Goal: Use online tool/utility: Utilize a website feature to perform a specific function

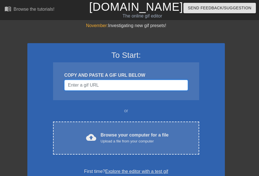
click at [108, 86] on input "Username" at bounding box center [126, 85] width 124 height 11
paste input "https://tenor.com/search/matrix-dodge-gifs"
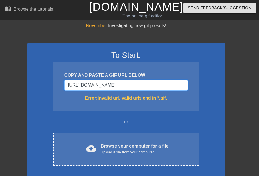
type input "https://tenor.com/search/matrix-dodge-gifs.gi"
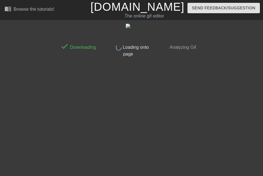
click at [96, 60] on html "menu_book Browse the tutorials! Gifntext.com The online gif editor Send Feedbac…" at bounding box center [131, 30] width 263 height 60
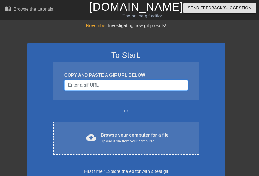
click at [103, 86] on input "Username" at bounding box center [126, 85] width 124 height 11
paste input "https://tenor.com/search/matrix-dodge-gifs"
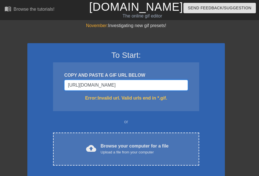
type input "https://tenor.com/search/matrix-dodge-gifs.gi"
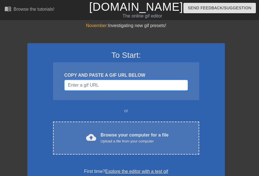
click at [126, 85] on input "Username" at bounding box center [126, 85] width 124 height 11
paste input "[URL][DOMAIN_NAME]"
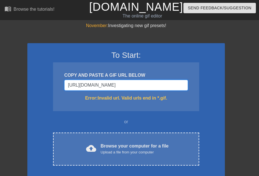
type input "[URL][DOMAIN_NAME][DOMAIN_NAME]"
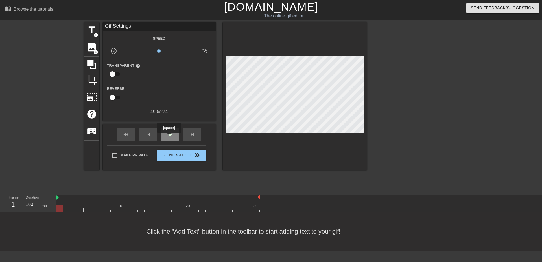
click at [169, 137] on span "play_arrow" at bounding box center [170, 134] width 7 height 7
click at [169, 137] on span "pause" at bounding box center [170, 134] width 7 height 7
click at [169, 137] on span "play_arrow" at bounding box center [170, 134] width 7 height 7
click at [169, 137] on span "pause" at bounding box center [170, 134] width 7 height 7
drag, startPoint x: 97, startPoint y: 207, endPoint x: 74, endPoint y: 210, distance: 22.8
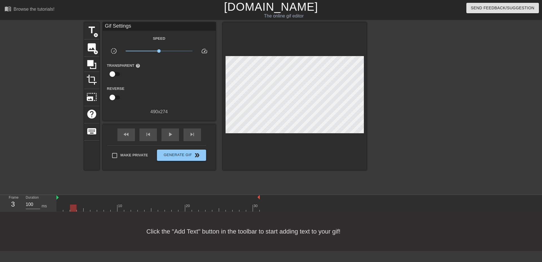
click at [74, 176] on div at bounding box center [157, 208] width 203 height 7
click at [65, 176] on div at bounding box center [157, 208] width 203 height 7
click at [59, 176] on div at bounding box center [157, 208] width 203 height 7
click at [94, 35] on span "add_circle" at bounding box center [95, 35] width 5 height 5
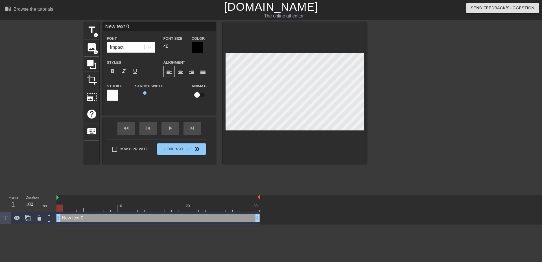
scroll to position [1, 1]
type input "P"
type textarea "P"
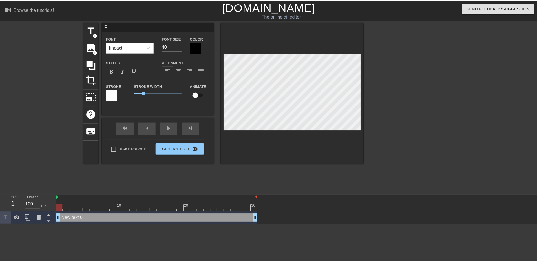
scroll to position [1, 1]
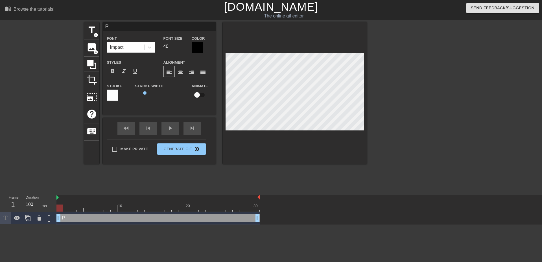
type input "PE"
type textarea "PE"
type input "PEA"
type textarea "PEA"
type input "PEAK"
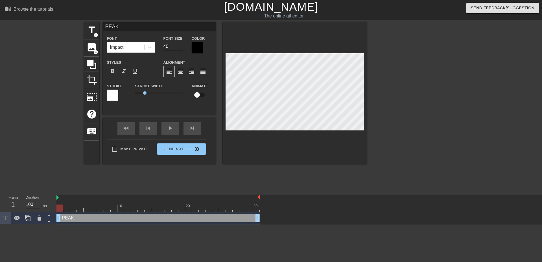
type textarea "PEAK"
click at [194, 50] on div at bounding box center [197, 47] width 11 height 11
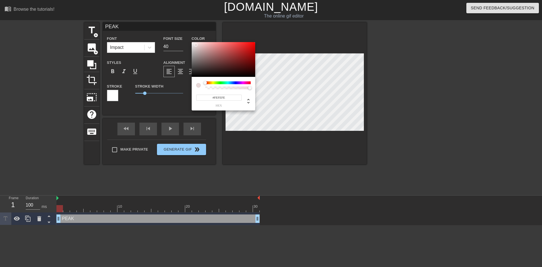
type input "#FFFFFF"
drag, startPoint x: 196, startPoint y: 45, endPoint x: 187, endPoint y: 40, distance: 10.1
click at [187, 40] on div "#FFFFFF hex" at bounding box center [271, 133] width 542 height 267
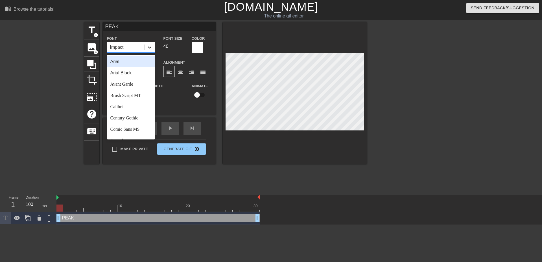
click at [148, 47] on icon at bounding box center [149, 48] width 3 height 2
click at [151, 43] on div at bounding box center [149, 47] width 10 height 10
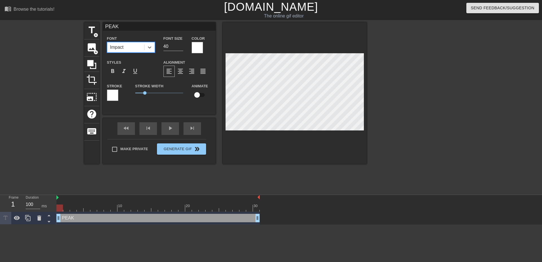
click at [111, 94] on div at bounding box center [112, 95] width 11 height 11
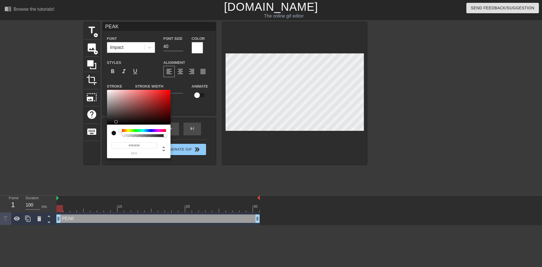
type input "#000000"
drag, startPoint x: 120, startPoint y: 120, endPoint x: 93, endPoint y: 132, distance: 29.6
click at [94, 132] on div "#000000 hex" at bounding box center [271, 133] width 542 height 267
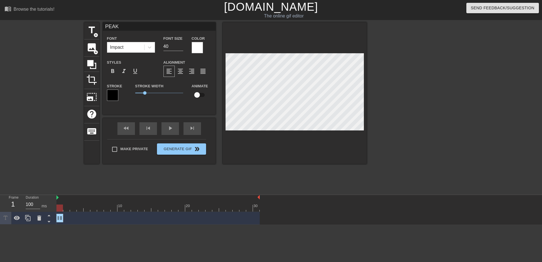
drag, startPoint x: 258, startPoint y: 217, endPoint x: 64, endPoint y: 222, distance: 193.8
click at [64, 176] on div "PEAK drag_handle drag_handle" at bounding box center [157, 218] width 203 height 8
click at [27, 176] on icon at bounding box center [27, 218] width 5 height 6
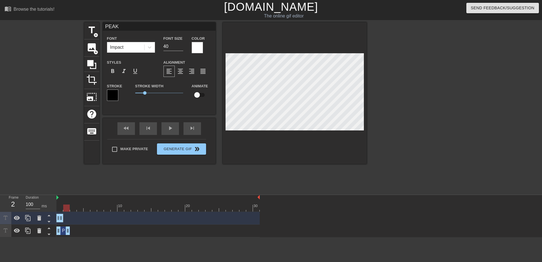
drag, startPoint x: 61, startPoint y: 231, endPoint x: 66, endPoint y: 232, distance: 5.3
drag, startPoint x: 58, startPoint y: 233, endPoint x: 63, endPoint y: 234, distance: 5.0
click at [63, 176] on div "PEAK drag_handle drag_handle" at bounding box center [157, 231] width 203 height 8
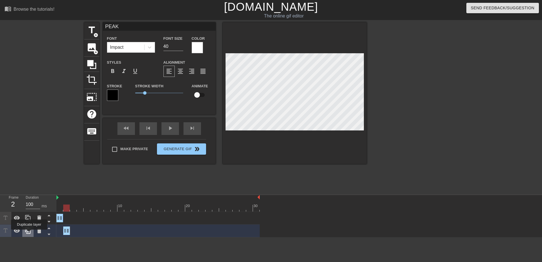
click at [29, 176] on icon at bounding box center [27, 231] width 5 height 6
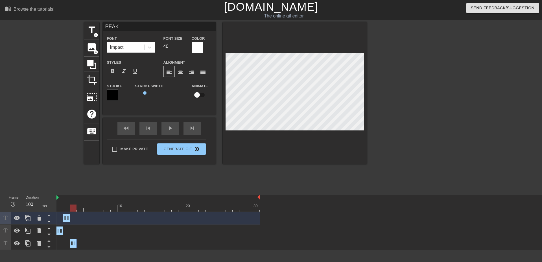
drag, startPoint x: 64, startPoint y: 243, endPoint x: 69, endPoint y: 245, distance: 4.9
click at [69, 176] on div "PEAK drag_handle drag_handle" at bounding box center [157, 243] width 203 height 8
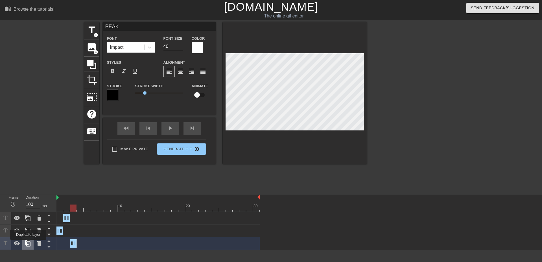
click at [28, 176] on icon at bounding box center [28, 243] width 7 height 7
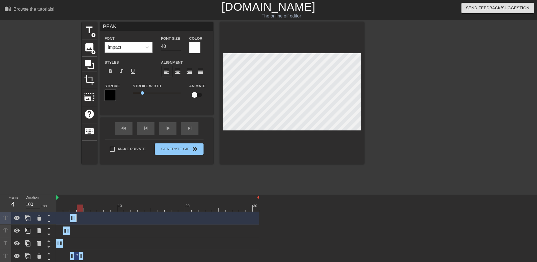
drag, startPoint x: 75, startPoint y: 256, endPoint x: 78, endPoint y: 256, distance: 3.4
drag, startPoint x: 72, startPoint y: 255, endPoint x: 76, endPoint y: 256, distance: 4.2
click at [76, 176] on div "PEAK drag_handle drag_handle" at bounding box center [157, 256] width 203 height 8
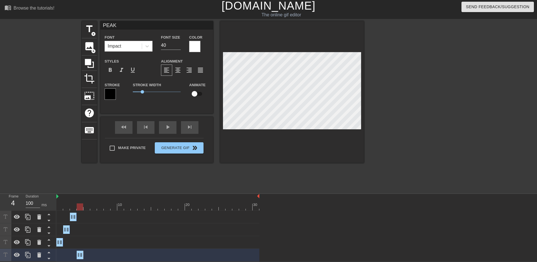
scroll to position [2, 0]
drag, startPoint x: 80, startPoint y: 203, endPoint x: 67, endPoint y: 209, distance: 14.3
click at [68, 176] on div "10 20 30" at bounding box center [157, 202] width 203 height 17
click at [80, 176] on div at bounding box center [157, 207] width 203 height 7
click at [86, 176] on div at bounding box center [157, 207] width 203 height 7
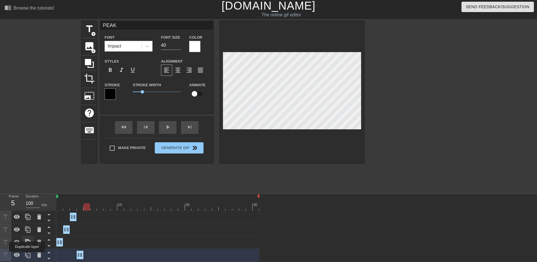
click at [27, 176] on icon at bounding box center [28, 255] width 7 height 7
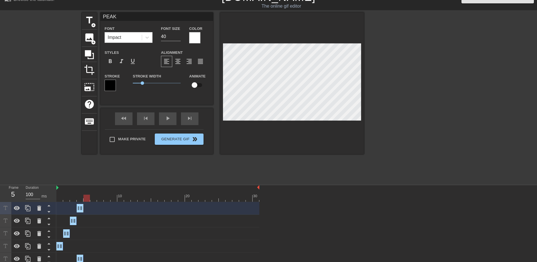
scroll to position [14, 0]
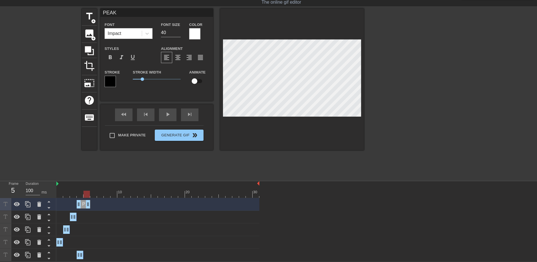
drag, startPoint x: 82, startPoint y: 204, endPoint x: 87, endPoint y: 205, distance: 5.4
drag, startPoint x: 79, startPoint y: 204, endPoint x: 84, endPoint y: 206, distance: 5.3
click at [47, 176] on icon at bounding box center [48, 207] width 7 height 7
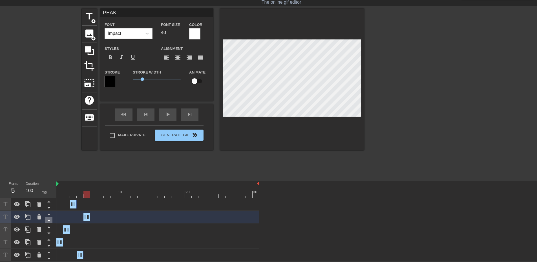
click at [49, 176] on icon at bounding box center [48, 220] width 7 height 7
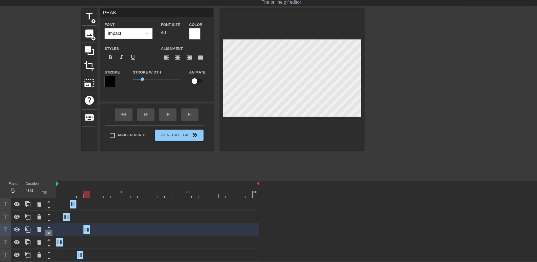
click at [49, 176] on icon at bounding box center [48, 233] width 3 height 1
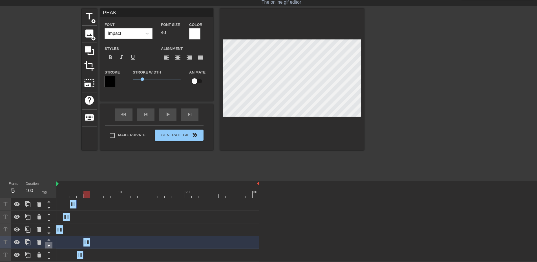
click at [49, 176] on icon at bounding box center [48, 246] width 7 height 7
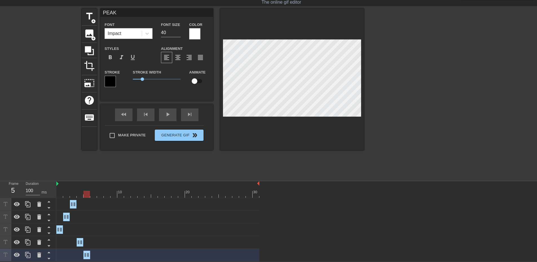
click at [259, 176] on div "10 20 30 PEAK drag_handle drag_handle PEAK drag_handle drag_handle PEAK drag_ha…" at bounding box center [296, 221] width 481 height 80
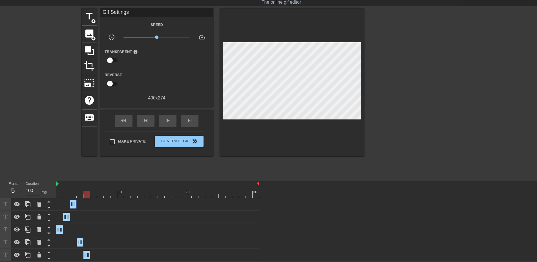
click at [259, 176] on div "PEAK drag_handle drag_handle PEAK drag_handle drag_handle PEAK drag_handle drag…" at bounding box center [296, 229] width 481 height 63
click at [85, 176] on div at bounding box center [86, 194] width 6 height 7
click at [94, 176] on div "PEAK drag_handle drag_handle" at bounding box center [157, 204] width 203 height 8
click at [92, 176] on div at bounding box center [157, 194] width 203 height 7
click at [29, 176] on icon at bounding box center [28, 204] width 7 height 7
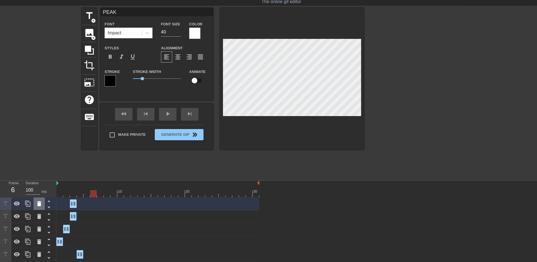
click at [40, 176] on icon at bounding box center [39, 203] width 4 height 5
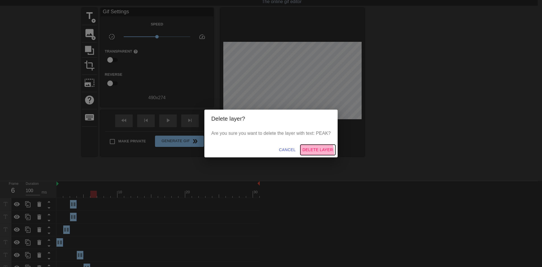
click at [259, 152] on span "Delete Layer" at bounding box center [317, 149] width 30 height 7
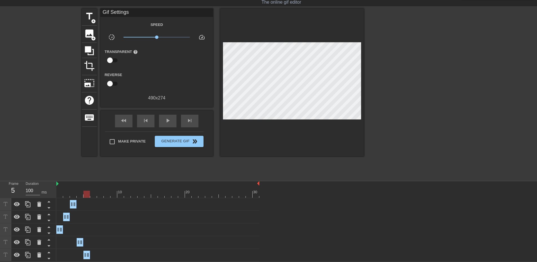
click at [89, 176] on div at bounding box center [157, 194] width 203 height 7
click at [30, 176] on icon at bounding box center [27, 255] width 5 height 6
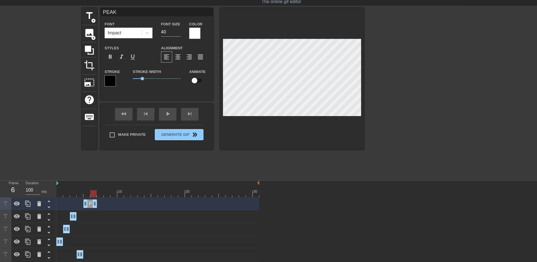
drag, startPoint x: 88, startPoint y: 204, endPoint x: 93, endPoint y: 204, distance: 4.5
drag, startPoint x: 85, startPoint y: 205, endPoint x: 89, endPoint y: 206, distance: 4.1
click at [89, 176] on div "PEAK drag_handle drag_handle" at bounding box center [157, 204] width 203 height 8
drag, startPoint x: 92, startPoint y: 193, endPoint x: 103, endPoint y: 197, distance: 12.3
click at [103, 176] on div "10 20 30" at bounding box center [157, 189] width 203 height 17
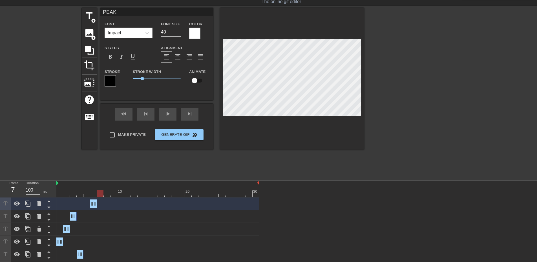
click at [259, 176] on div "menu_book Browse the tutorials! [DOMAIN_NAME] The online gif editor Send Feedba…" at bounding box center [268, 130] width 537 height 288
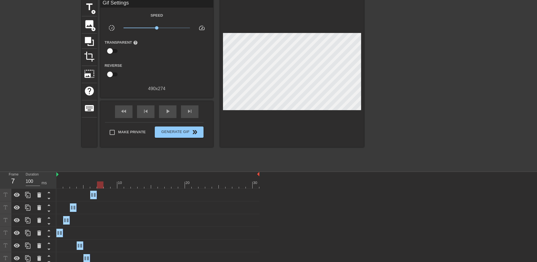
scroll to position [27, 0]
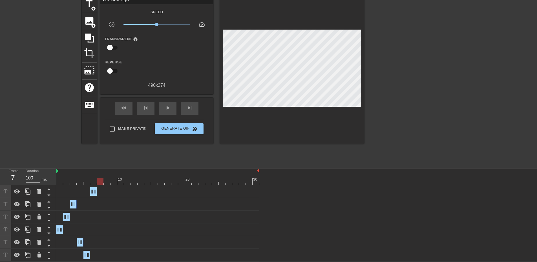
click at [97, 176] on div at bounding box center [100, 181] width 6 height 7
drag, startPoint x: 102, startPoint y: 181, endPoint x: 98, endPoint y: 184, distance: 5.6
click at [98, 176] on div at bounding box center [100, 181] width 6 height 7
click at [97, 176] on div at bounding box center [100, 181] width 6 height 7
click at [94, 176] on div at bounding box center [157, 181] width 203 height 7
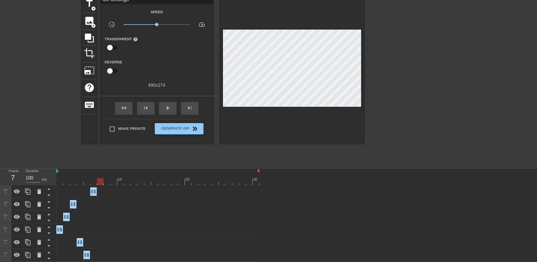
click at [99, 176] on div at bounding box center [157, 181] width 203 height 7
click at [30, 176] on icon at bounding box center [28, 191] width 7 height 7
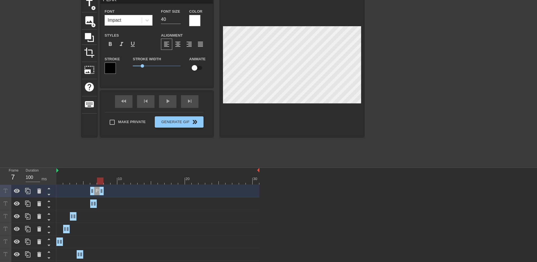
drag, startPoint x: 96, startPoint y: 192, endPoint x: 101, endPoint y: 193, distance: 5.2
drag, startPoint x: 93, startPoint y: 192, endPoint x: 97, endPoint y: 193, distance: 4.8
click at [28, 176] on icon at bounding box center [28, 191] width 7 height 7
click at [107, 176] on div at bounding box center [157, 181] width 203 height 7
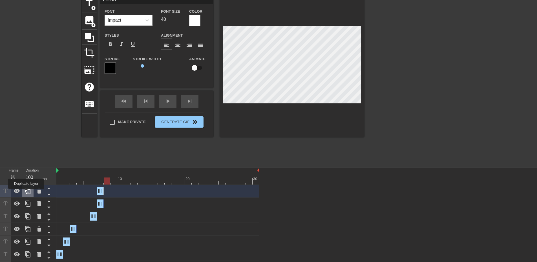
click at [26, 176] on icon at bounding box center [28, 191] width 7 height 7
drag, startPoint x: 102, startPoint y: 191, endPoint x: 107, endPoint y: 192, distance: 4.5
drag, startPoint x: 99, startPoint y: 192, endPoint x: 104, endPoint y: 192, distance: 5.4
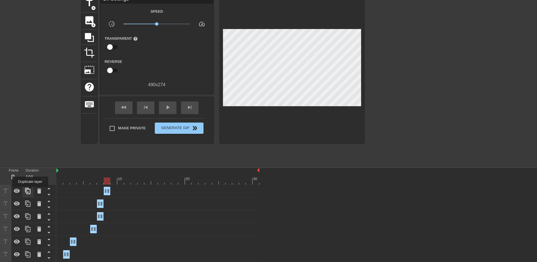
click at [30, 176] on icon at bounding box center [27, 191] width 5 height 6
click at [259, 136] on div at bounding box center [292, 69] width 144 height 148
click at [126, 164] on div "title add_circle image add_circle crop photo_size_select_large help keyboard Gi…" at bounding box center [223, 79] width 282 height 169
drag, startPoint x: 113, startPoint y: 180, endPoint x: 111, endPoint y: 185, distance: 5.9
click at [111, 176] on div "10 20 30 PEAK drag_handle drag_handle PEAK drag_handle drag_handle PEAK drag_ha…" at bounding box center [296, 240] width 481 height 144
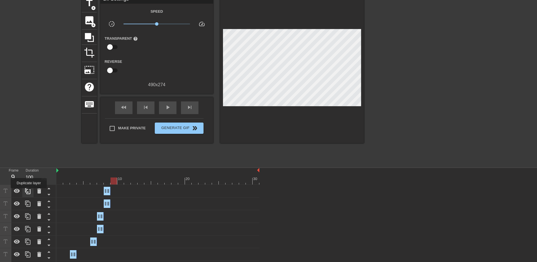
click at [29, 176] on icon at bounding box center [28, 191] width 7 height 7
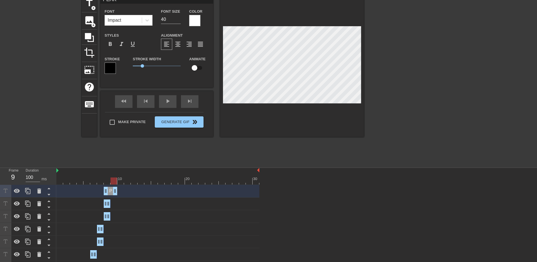
drag, startPoint x: 109, startPoint y: 191, endPoint x: 114, endPoint y: 192, distance: 5.1
drag, startPoint x: 105, startPoint y: 192, endPoint x: 111, endPoint y: 193, distance: 5.4
click at [139, 166] on div "menu_book Browse the tutorials! [DOMAIN_NAME] The online gif editor Send Feedba…" at bounding box center [268, 149] width 537 height 352
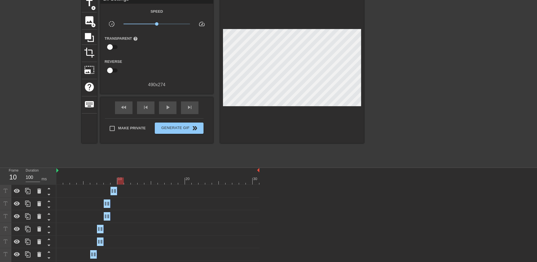
drag, startPoint x: 112, startPoint y: 182, endPoint x: 118, endPoint y: 181, distance: 6.3
click at [118, 176] on div at bounding box center [120, 181] width 6 height 7
click at [30, 176] on icon at bounding box center [27, 191] width 5 height 6
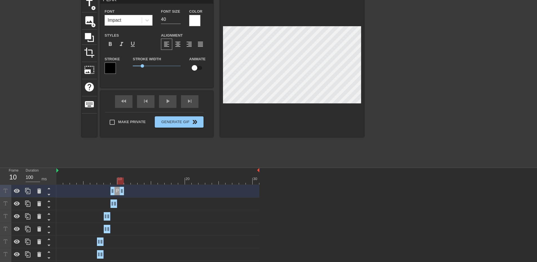
drag, startPoint x: 116, startPoint y: 191, endPoint x: 120, endPoint y: 192, distance: 4.1
drag, startPoint x: 113, startPoint y: 193, endPoint x: 118, endPoint y: 194, distance: 4.8
click at [126, 176] on div at bounding box center [157, 181] width 203 height 7
click at [121, 176] on div at bounding box center [157, 181] width 203 height 7
click at [113, 176] on div at bounding box center [157, 181] width 203 height 7
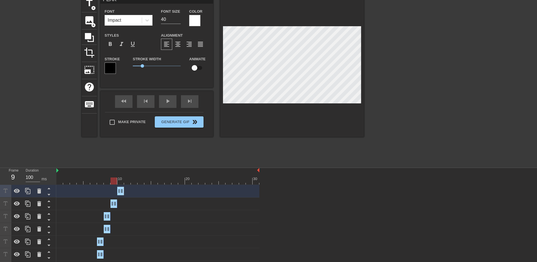
click at [119, 176] on div at bounding box center [157, 181] width 203 height 7
click at [114, 176] on div at bounding box center [157, 181] width 203 height 7
click at [108, 176] on div at bounding box center [157, 181] width 203 height 7
click at [113, 176] on div at bounding box center [157, 181] width 203 height 7
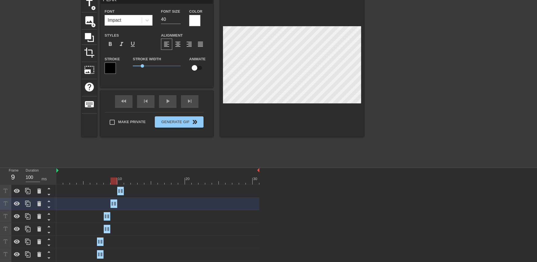
click at [123, 176] on div at bounding box center [157, 181] width 203 height 7
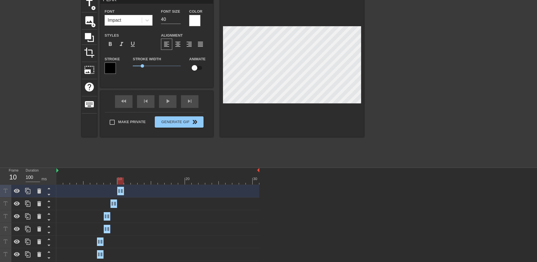
drag, startPoint x: 61, startPoint y: 180, endPoint x: 118, endPoint y: 184, distance: 57.7
click at [118, 176] on div at bounding box center [157, 181] width 203 height 7
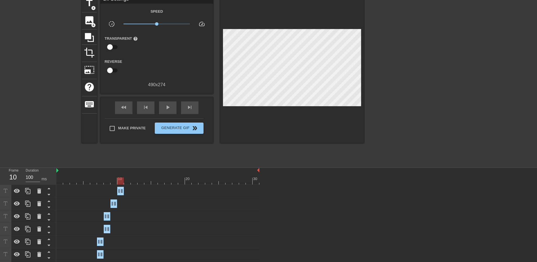
click at [128, 176] on div at bounding box center [157, 181] width 203 height 7
click at [28, 176] on icon at bounding box center [27, 191] width 5 height 6
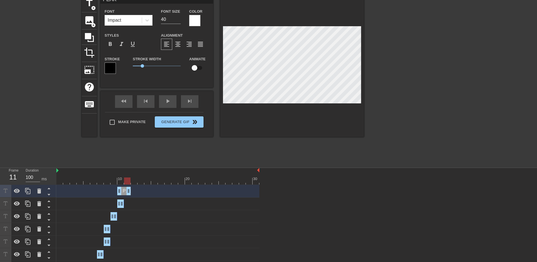
drag, startPoint x: 122, startPoint y: 191, endPoint x: 126, endPoint y: 191, distance: 4.2
drag, startPoint x: 119, startPoint y: 193, endPoint x: 123, endPoint y: 194, distance: 4.0
click at [123, 176] on div "PEAK drag_handle drag_handle" at bounding box center [157, 191] width 203 height 8
drag, startPoint x: 127, startPoint y: 180, endPoint x: 111, endPoint y: 184, distance: 16.9
click at [111, 176] on div at bounding box center [114, 181] width 6 height 7
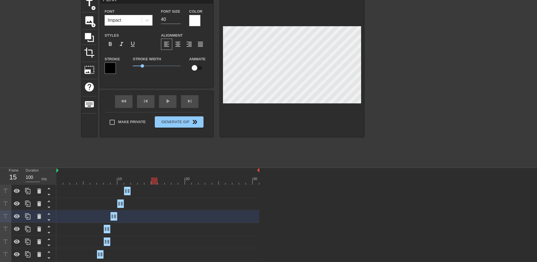
drag, startPoint x: 114, startPoint y: 182, endPoint x: 157, endPoint y: 180, distance: 42.9
click at [157, 176] on div at bounding box center [154, 181] width 6 height 7
drag, startPoint x: 154, startPoint y: 183, endPoint x: 131, endPoint y: 186, distance: 23.0
click at [131, 176] on div "10 20 30 PEAK drag_handle drag_handle PEAK drag_handle drag_handle PEAK drag_ha…" at bounding box center [296, 259] width 481 height 182
click at [30, 176] on icon at bounding box center [28, 191] width 7 height 7
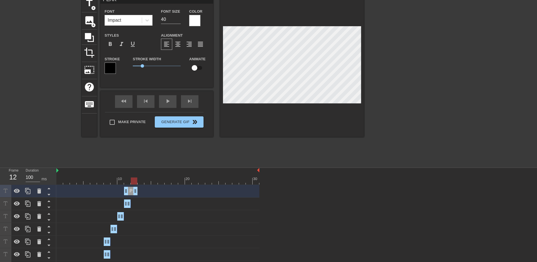
drag, startPoint x: 130, startPoint y: 190, endPoint x: 134, endPoint y: 190, distance: 3.7
drag, startPoint x: 125, startPoint y: 191, endPoint x: 129, endPoint y: 192, distance: 4.4
click at [129, 176] on div "PEAK drag_handle drag_handle" at bounding box center [157, 191] width 203 height 8
drag, startPoint x: 134, startPoint y: 180, endPoint x: 131, endPoint y: 183, distance: 3.8
click at [131, 176] on div at bounding box center [134, 181] width 6 height 7
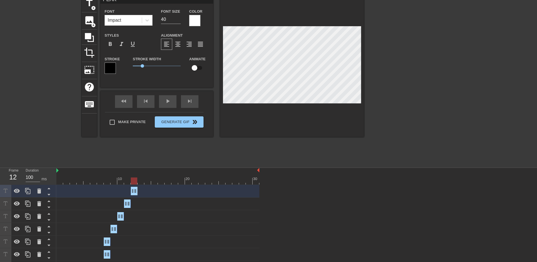
click at [132, 176] on div at bounding box center [134, 181] width 6 height 7
drag, startPoint x: 134, startPoint y: 181, endPoint x: 138, endPoint y: 182, distance: 4.0
click at [138, 176] on div at bounding box center [141, 181] width 6 height 7
click at [29, 176] on icon at bounding box center [28, 191] width 7 height 7
drag, startPoint x: 136, startPoint y: 191, endPoint x: 139, endPoint y: 191, distance: 3.7
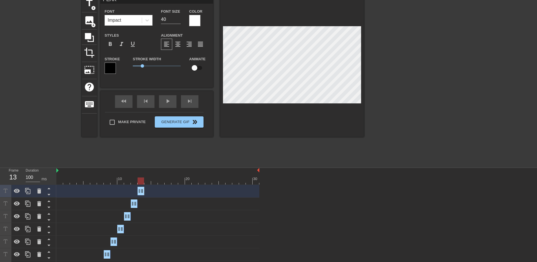
drag, startPoint x: 133, startPoint y: 191, endPoint x: 138, endPoint y: 191, distance: 5.1
drag, startPoint x: 141, startPoint y: 182, endPoint x: 138, endPoint y: 184, distance: 3.4
click at [138, 176] on div at bounding box center [141, 181] width 6 height 7
drag, startPoint x: 141, startPoint y: 182, endPoint x: 145, endPoint y: 182, distance: 4.2
click at [145, 176] on div at bounding box center [147, 181] width 6 height 7
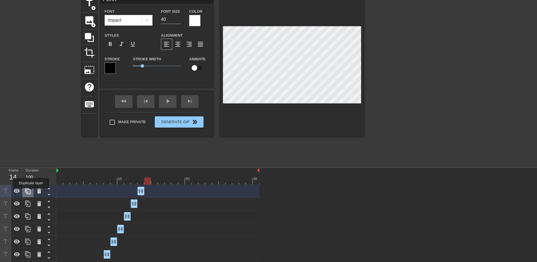
click at [31, 176] on icon at bounding box center [28, 191] width 7 height 7
drag, startPoint x: 143, startPoint y: 192, endPoint x: 147, endPoint y: 192, distance: 4.2
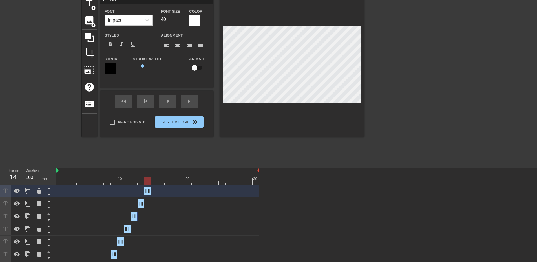
drag, startPoint x: 140, startPoint y: 191, endPoint x: 144, endPoint y: 191, distance: 4.2
click at [144, 176] on div "PEAK drag_handle drag_handle" at bounding box center [157, 191] width 203 height 8
click at [150, 176] on div at bounding box center [147, 181] width 6 height 7
click at [29, 176] on icon at bounding box center [28, 191] width 7 height 7
click at [151, 176] on div at bounding box center [157, 181] width 203 height 7
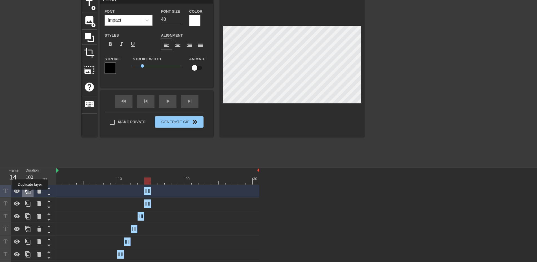
click at [30, 176] on icon at bounding box center [28, 191] width 7 height 7
drag, startPoint x: 149, startPoint y: 190, endPoint x: 146, endPoint y: 191, distance: 3.4
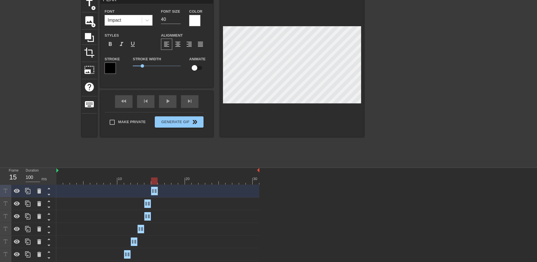
drag, startPoint x: 145, startPoint y: 191, endPoint x: 150, endPoint y: 191, distance: 5.4
click at [150, 176] on div "PEAK drag_handle drag_handle" at bounding box center [157, 191] width 203 height 8
drag, startPoint x: 154, startPoint y: 180, endPoint x: 151, endPoint y: 181, distance: 3.4
click at [151, 176] on div at bounding box center [157, 181] width 203 height 7
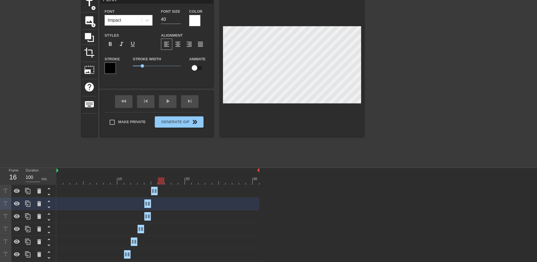
drag, startPoint x: 149, startPoint y: 181, endPoint x: 159, endPoint y: 179, distance: 10.3
click at [159, 176] on div at bounding box center [161, 181] width 6 height 7
click at [25, 176] on icon at bounding box center [28, 191] width 7 height 7
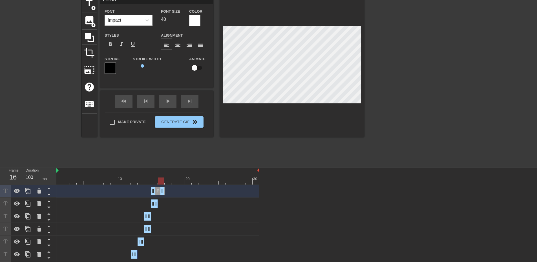
drag, startPoint x: 156, startPoint y: 192, endPoint x: 160, endPoint y: 192, distance: 3.4
drag, startPoint x: 153, startPoint y: 192, endPoint x: 157, endPoint y: 193, distance: 4.2
click at [157, 176] on div "PEAK drag_handle drag_handle" at bounding box center [157, 191] width 203 height 8
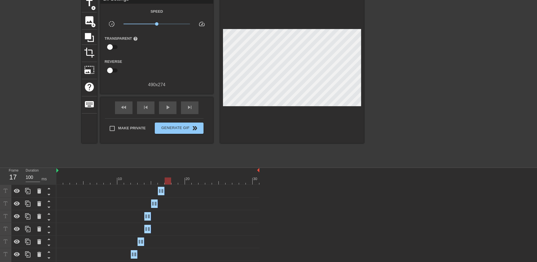
click at [168, 176] on div at bounding box center [157, 181] width 203 height 7
click at [161, 176] on div at bounding box center [157, 181] width 203 height 7
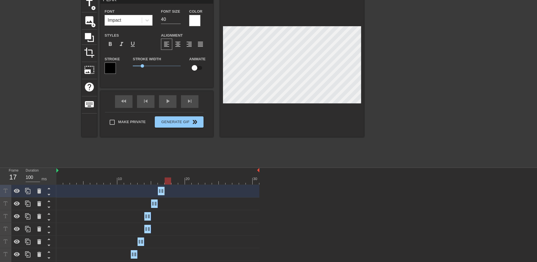
click at [168, 176] on div at bounding box center [157, 181] width 203 height 7
click at [28, 176] on icon at bounding box center [28, 191] width 7 height 7
drag, startPoint x: 160, startPoint y: 192, endPoint x: 164, endPoint y: 193, distance: 4.3
click at [164, 176] on div "PEAK drag_handle drag_handle" at bounding box center [157, 191] width 203 height 8
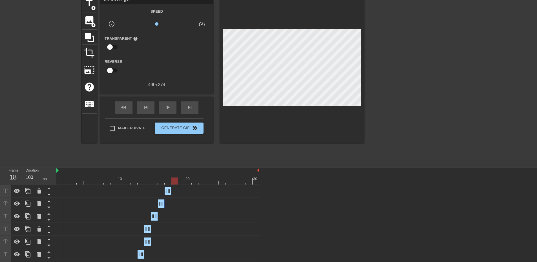
click at [176, 176] on div at bounding box center [157, 181] width 203 height 7
click at [169, 176] on div at bounding box center [157, 181] width 203 height 7
drag, startPoint x: 167, startPoint y: 181, endPoint x: 171, endPoint y: 181, distance: 4.3
click at [171, 176] on div at bounding box center [174, 181] width 6 height 7
click at [24, 176] on div at bounding box center [27, 191] width 11 height 12
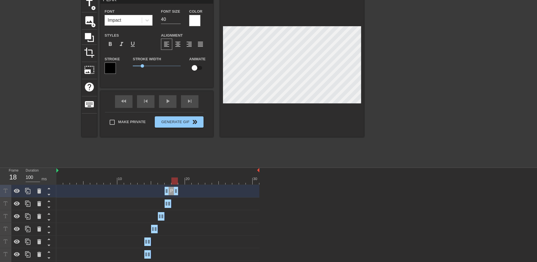
drag, startPoint x: 170, startPoint y: 190, endPoint x: 175, endPoint y: 190, distance: 4.5
drag, startPoint x: 167, startPoint y: 192, endPoint x: 171, endPoint y: 193, distance: 4.0
click at [171, 176] on div "PEAK drag_handle drag_handle" at bounding box center [157, 191] width 203 height 8
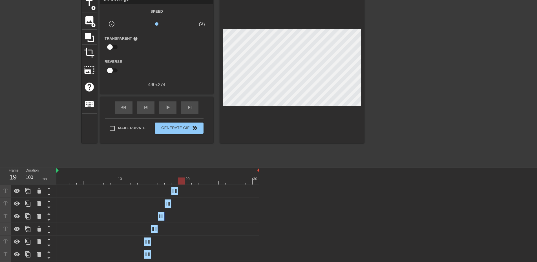
click at [181, 176] on div at bounding box center [157, 181] width 203 height 7
click at [29, 176] on icon at bounding box center [28, 191] width 7 height 7
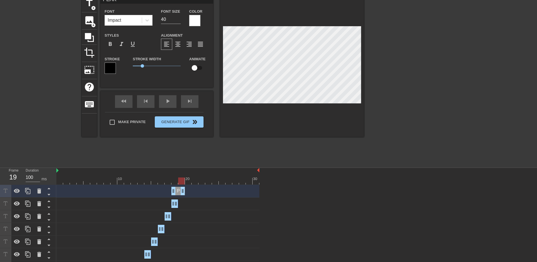
drag, startPoint x: 176, startPoint y: 190, endPoint x: 180, endPoint y: 191, distance: 4.0
drag, startPoint x: 174, startPoint y: 192, endPoint x: 178, endPoint y: 192, distance: 4.2
click at [190, 176] on div at bounding box center [157, 181] width 203 height 7
click at [29, 176] on icon at bounding box center [28, 191] width 7 height 7
drag, startPoint x: 184, startPoint y: 192, endPoint x: 188, endPoint y: 193, distance: 4.1
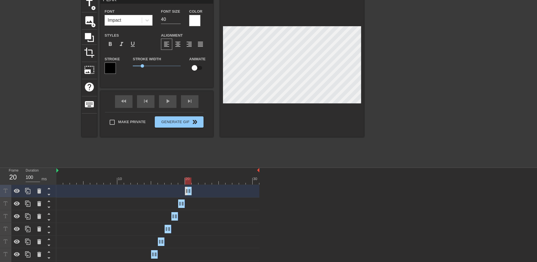
drag, startPoint x: 180, startPoint y: 193, endPoint x: 185, endPoint y: 193, distance: 5.1
click at [195, 176] on div at bounding box center [157, 181] width 203 height 7
click at [201, 176] on div at bounding box center [157, 181] width 203 height 7
drag, startPoint x: 210, startPoint y: 179, endPoint x: 253, endPoint y: 183, distance: 43.1
click at [253, 176] on div at bounding box center [157, 181] width 203 height 7
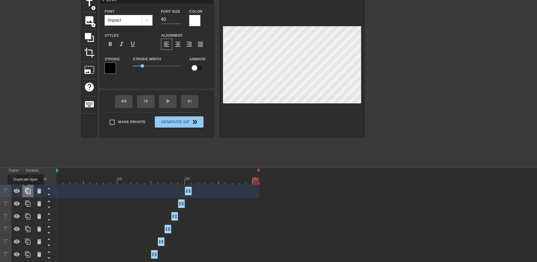
click at [26, 176] on icon at bounding box center [27, 191] width 5 height 6
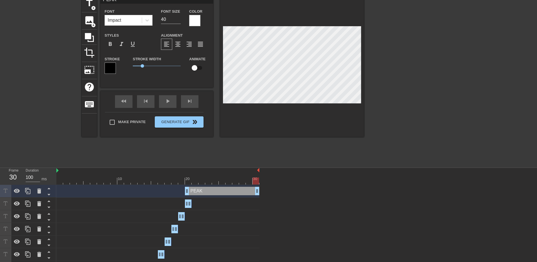
drag, startPoint x: 190, startPoint y: 192, endPoint x: 268, endPoint y: 195, distance: 77.6
drag, startPoint x: 186, startPoint y: 192, endPoint x: 256, endPoint y: 196, distance: 69.8
click at [256, 176] on div "PEAK drag_handle drag_handle" at bounding box center [157, 191] width 203 height 13
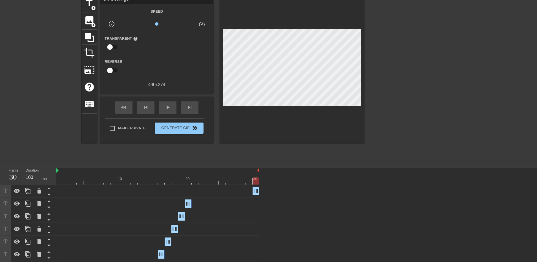
click at [131, 120] on div "Make Private Generate Gif double_arrow" at bounding box center [154, 129] width 99 height 22
click at [124, 129] on span "Make Private" at bounding box center [132, 129] width 28 height 6
click at [118, 129] on input "Make Private" at bounding box center [112, 129] width 12 height 12
checkbox input "true"
click at [171, 129] on span "Generate Gif double_arrow" at bounding box center [179, 128] width 44 height 7
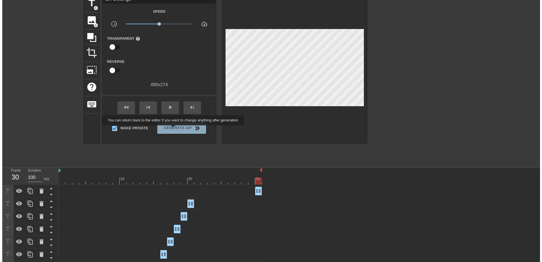
scroll to position [0, 0]
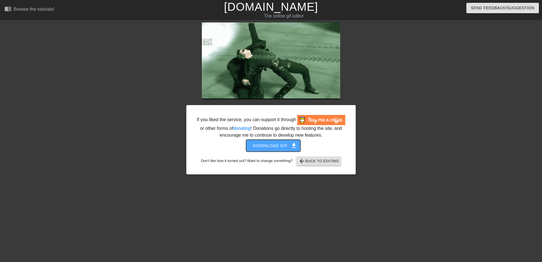
click at [259, 152] on button "Download gif get_app" at bounding box center [273, 146] width 54 height 12
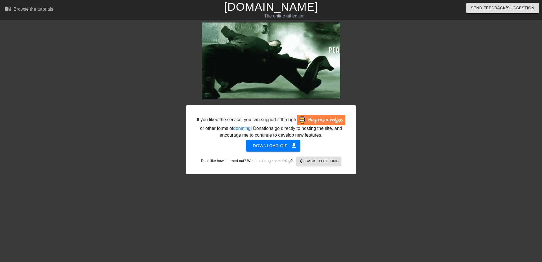
click at [259, 143] on div "Download gif get_app" at bounding box center [271, 146] width 152 height 12
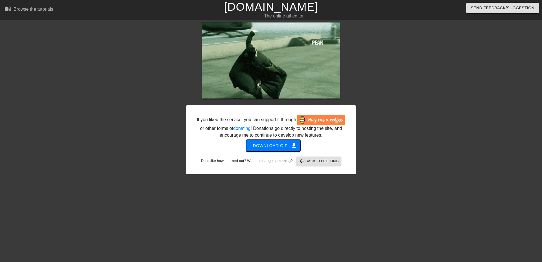
click at [259, 146] on span "get_app" at bounding box center [293, 145] width 7 height 7
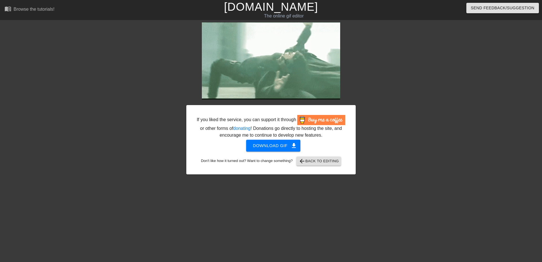
click at [259, 176] on html "menu_book Browse the tutorials! [DOMAIN_NAME] The online gif editor Send Feedba…" at bounding box center [271, 97] width 542 height 194
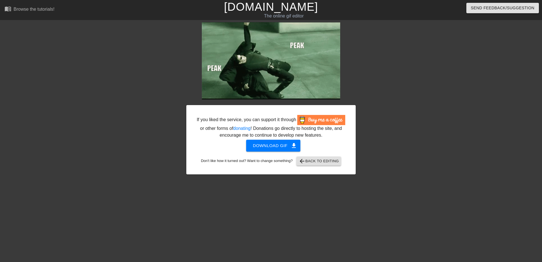
click at [259, 176] on html "menu_book Browse the tutorials! [DOMAIN_NAME] The online gif editor Send Feedba…" at bounding box center [271, 97] width 542 height 194
